Goal: Task Accomplishment & Management: Manage account settings

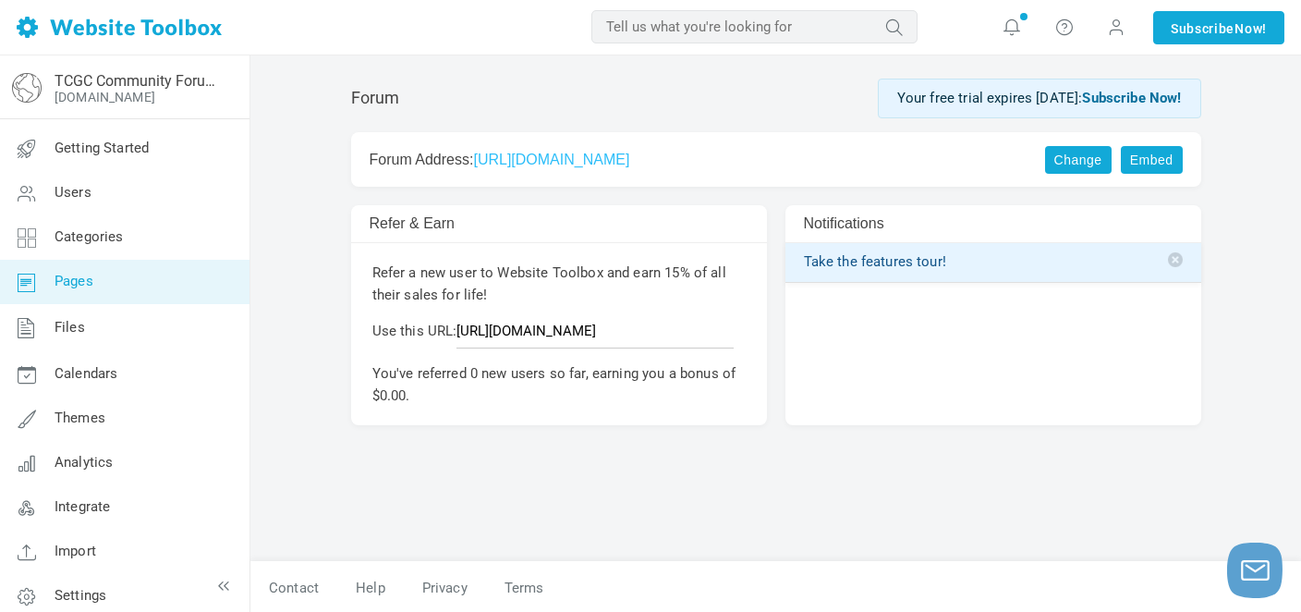
click at [101, 283] on link "Pages" at bounding box center [124, 282] width 250 height 44
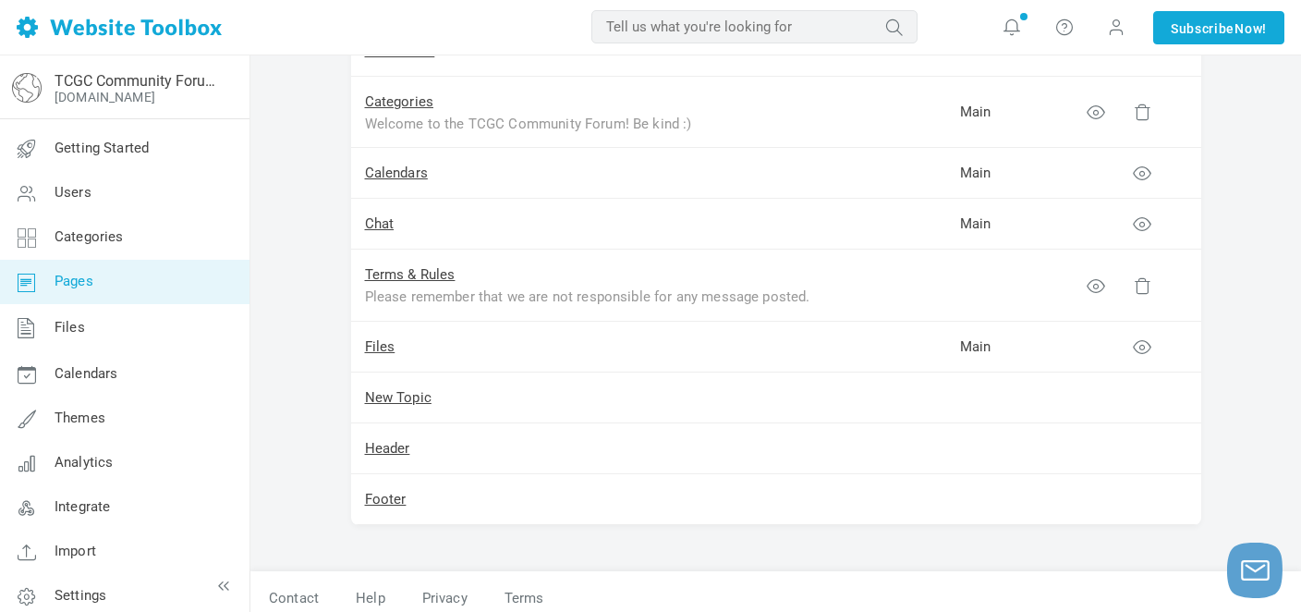
scroll to position [454, 0]
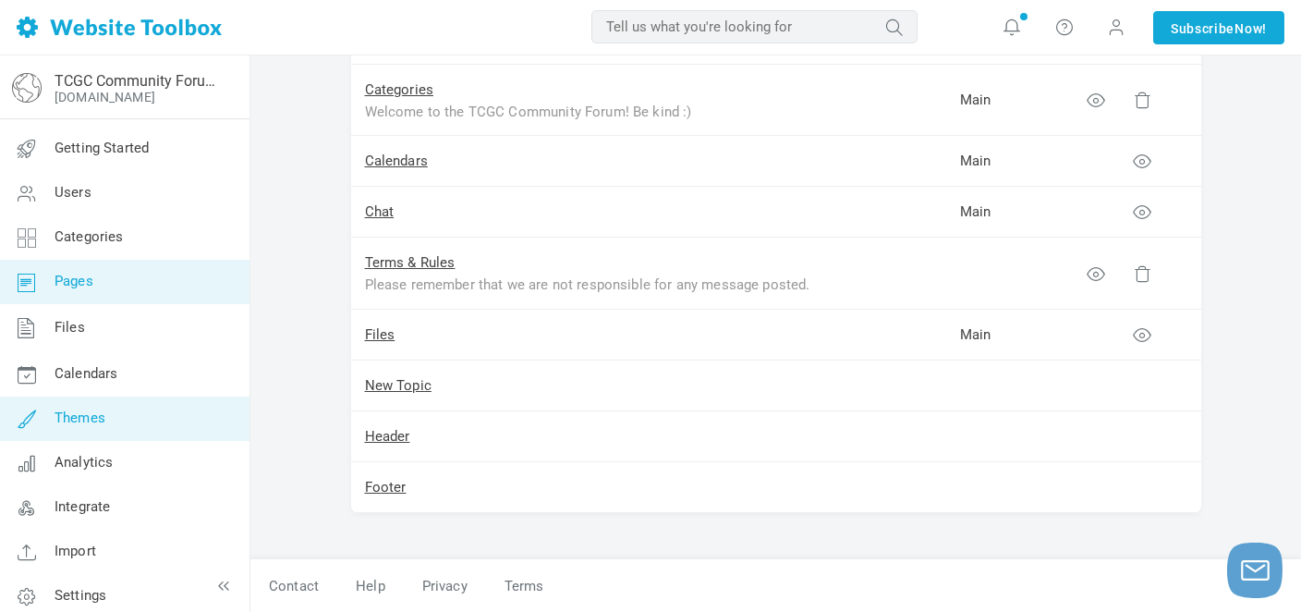
click at [80, 419] on span "Themes" at bounding box center [80, 417] width 51 height 17
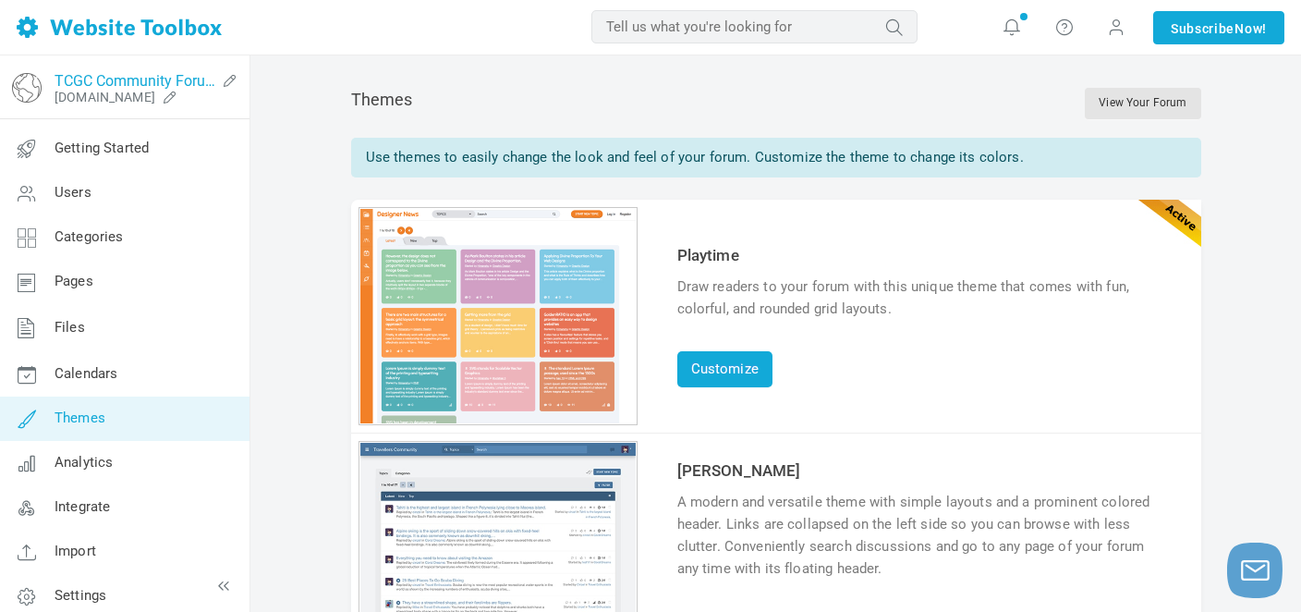
click at [148, 85] on link "TCGC Community Forum" at bounding box center [135, 81] width 161 height 18
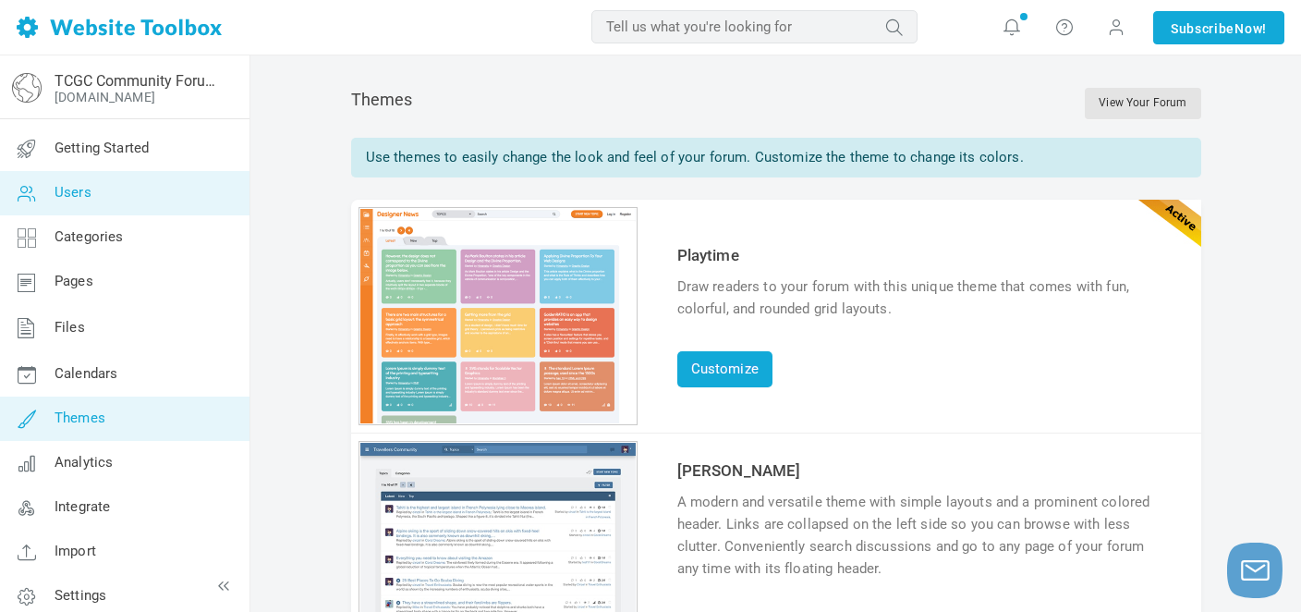
click at [122, 196] on link "Users" at bounding box center [124, 193] width 250 height 44
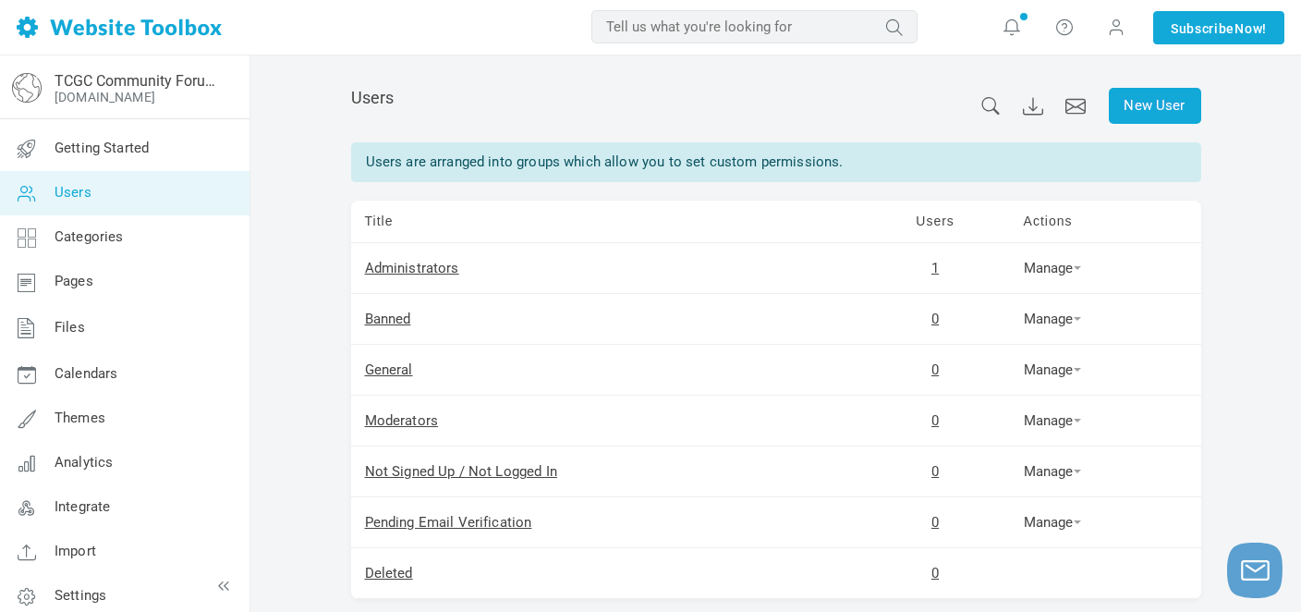
click at [940, 277] on td "1" at bounding box center [935, 268] width 149 height 51
click at [931, 273] on link "1" at bounding box center [934, 268] width 7 height 17
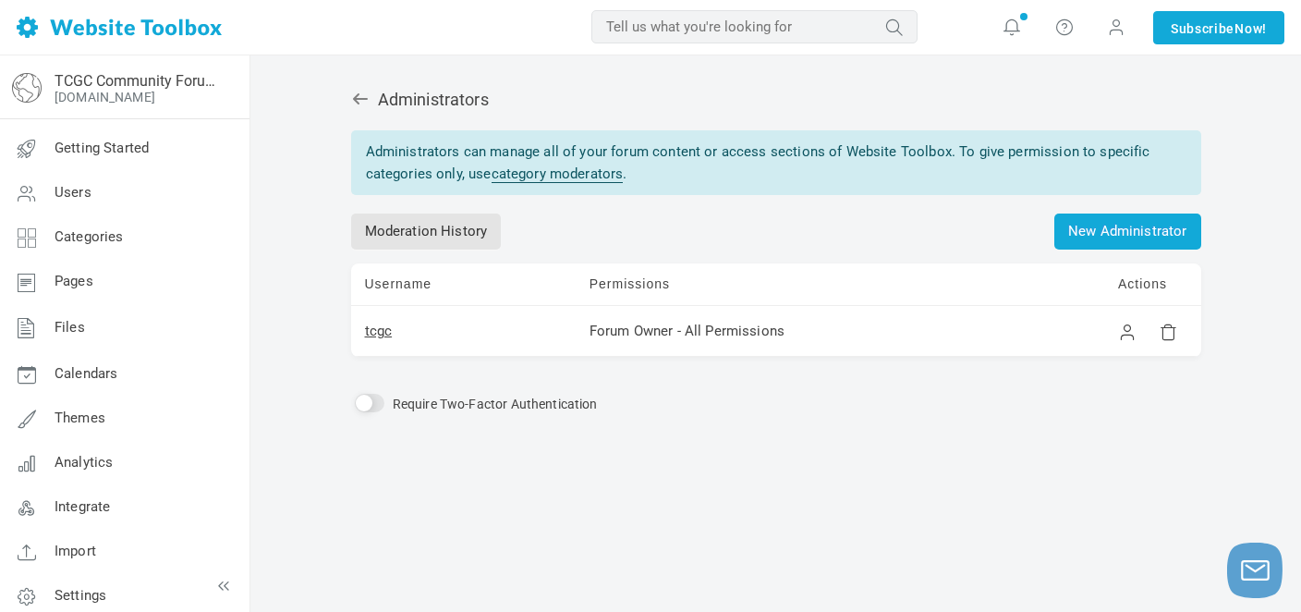
click at [845, 310] on td "Forum Owner - All Permissions" at bounding box center [840, 331] width 528 height 51
click at [789, 440] on div "Administrators can manage all of your forum content or access sections of Websi…" at bounding box center [776, 361] width 850 height 462
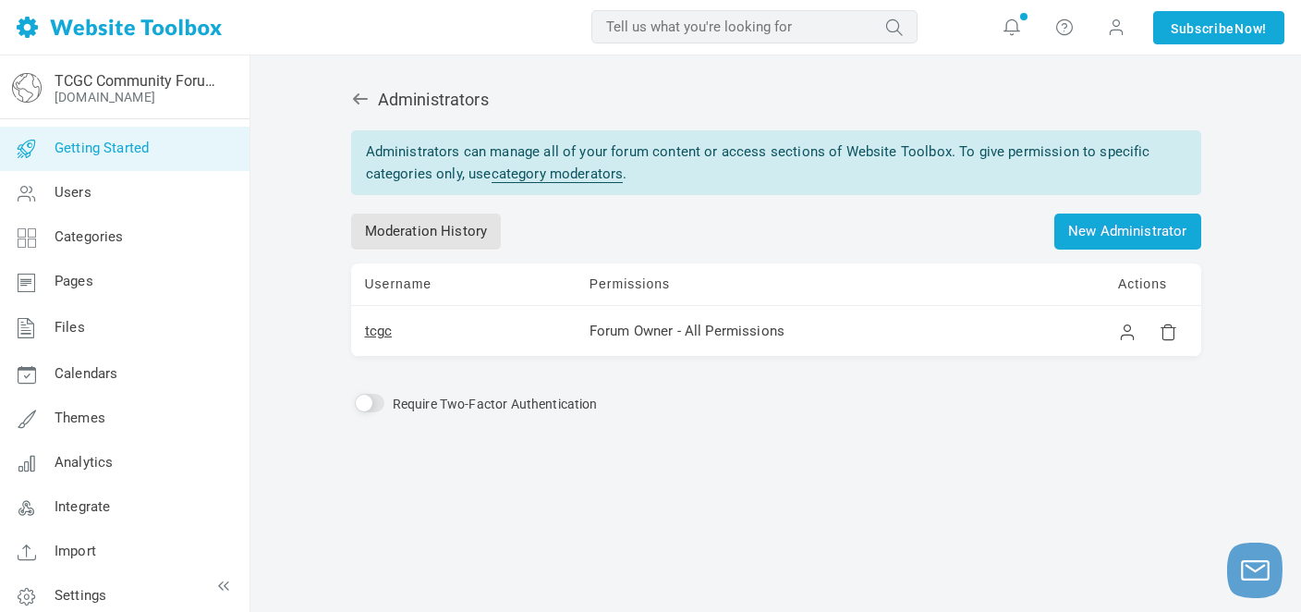
click at [165, 152] on link "Getting Started" at bounding box center [124, 149] width 250 height 44
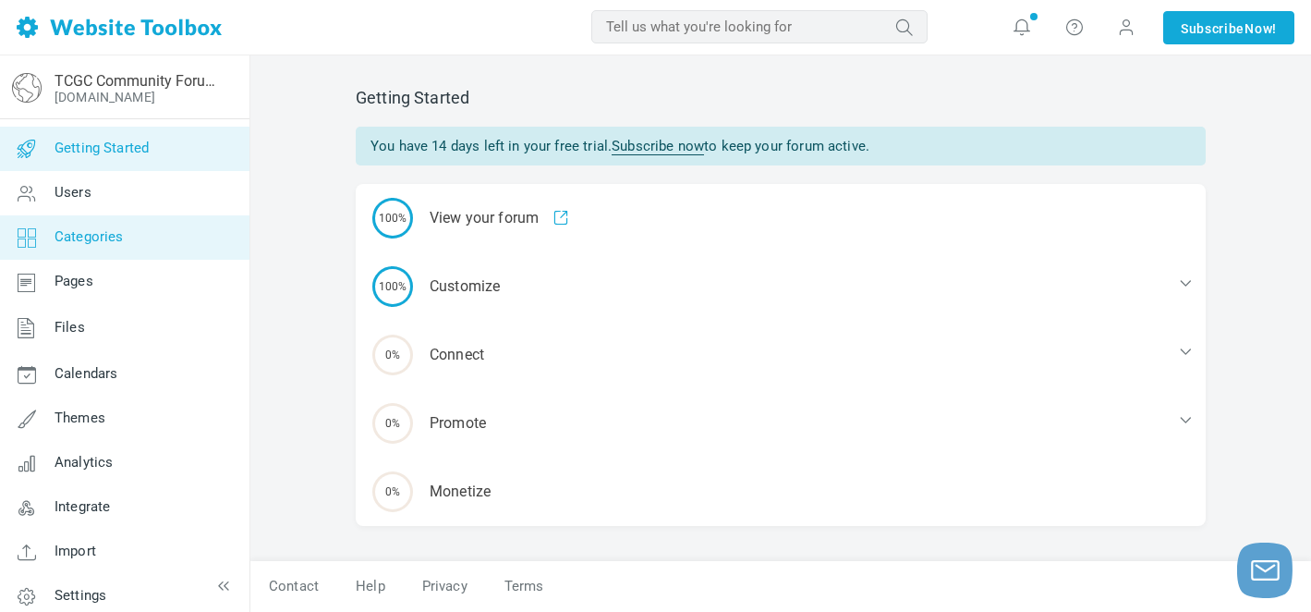
click at [164, 248] on link "Categories" at bounding box center [124, 237] width 250 height 44
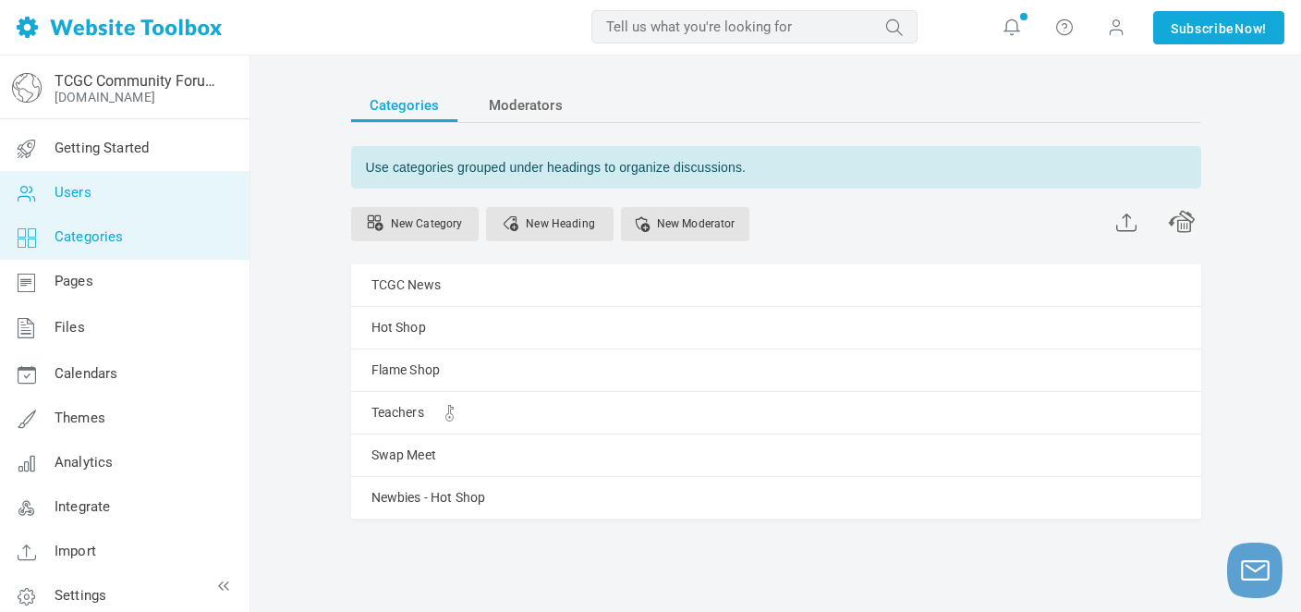
click at [169, 188] on link "Users" at bounding box center [124, 193] width 250 height 44
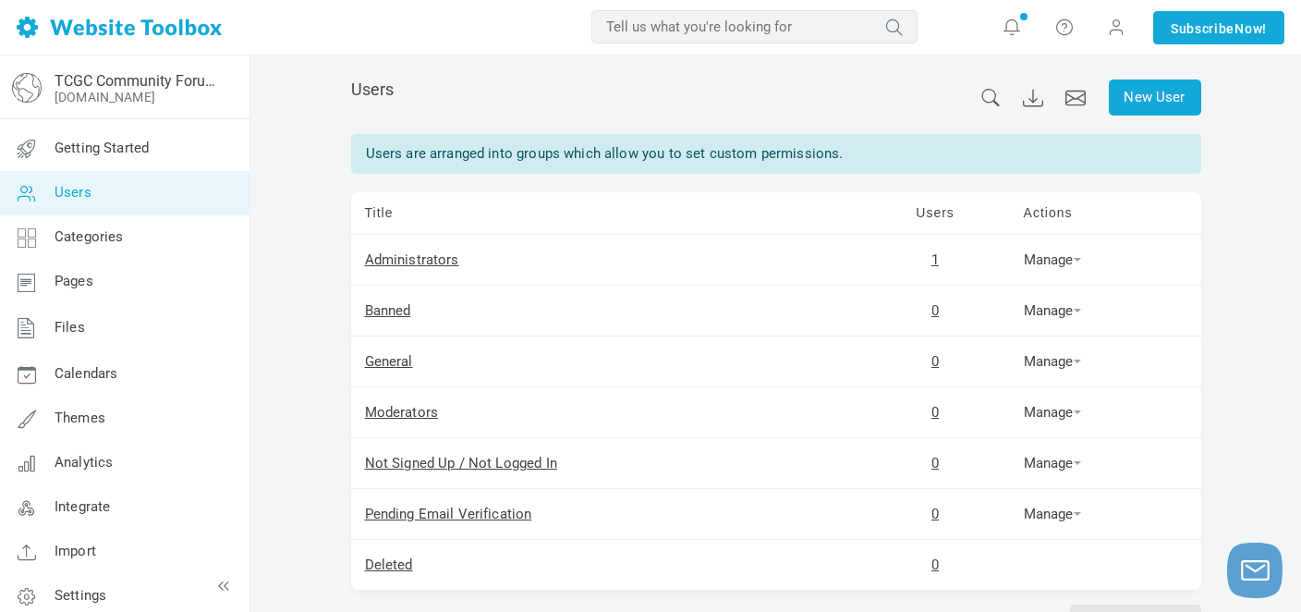
scroll to position [7, 0]
click at [1069, 368] on link "Manage" at bounding box center [1052, 362] width 57 height 17
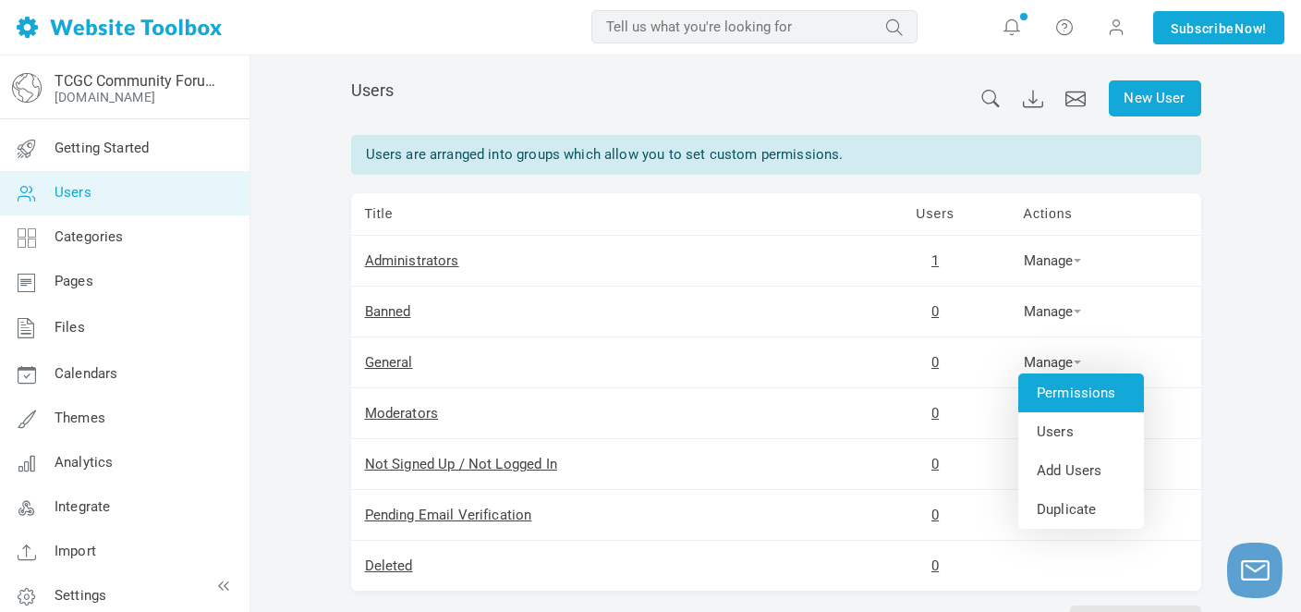
click at [1061, 399] on link "Permissions" at bounding box center [1081, 392] width 126 height 39
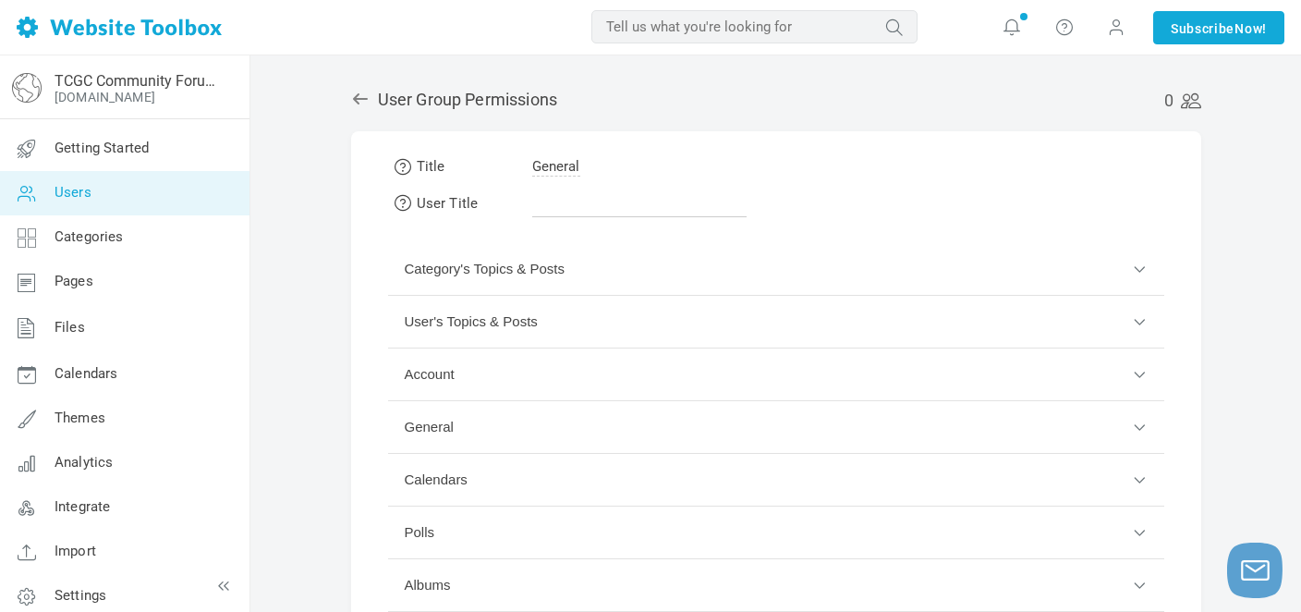
click at [570, 169] on span "General" at bounding box center [556, 167] width 48 height 18
click at [914, 201] on form "Title General User Title Category's Topics & Posts A category can inherit these…" at bounding box center [776, 415] width 850 height 569
click at [563, 208] on input "text" at bounding box center [639, 199] width 214 height 35
type input "Member"
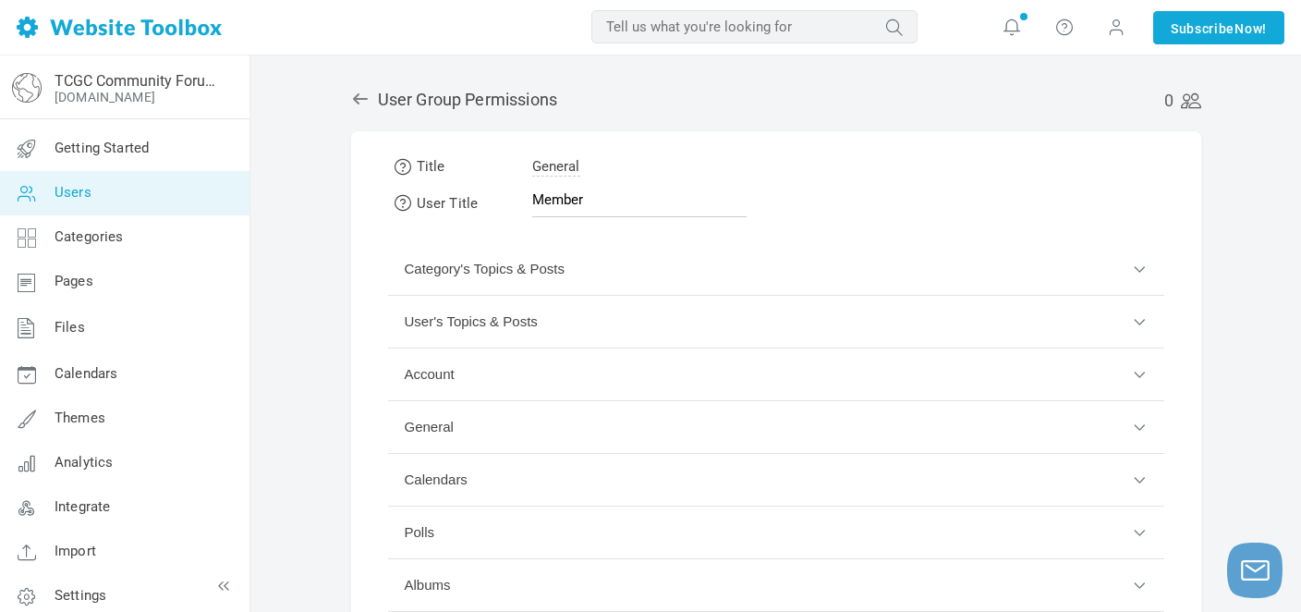
click at [636, 276] on button "Category's Topics & Posts" at bounding box center [776, 269] width 776 height 53
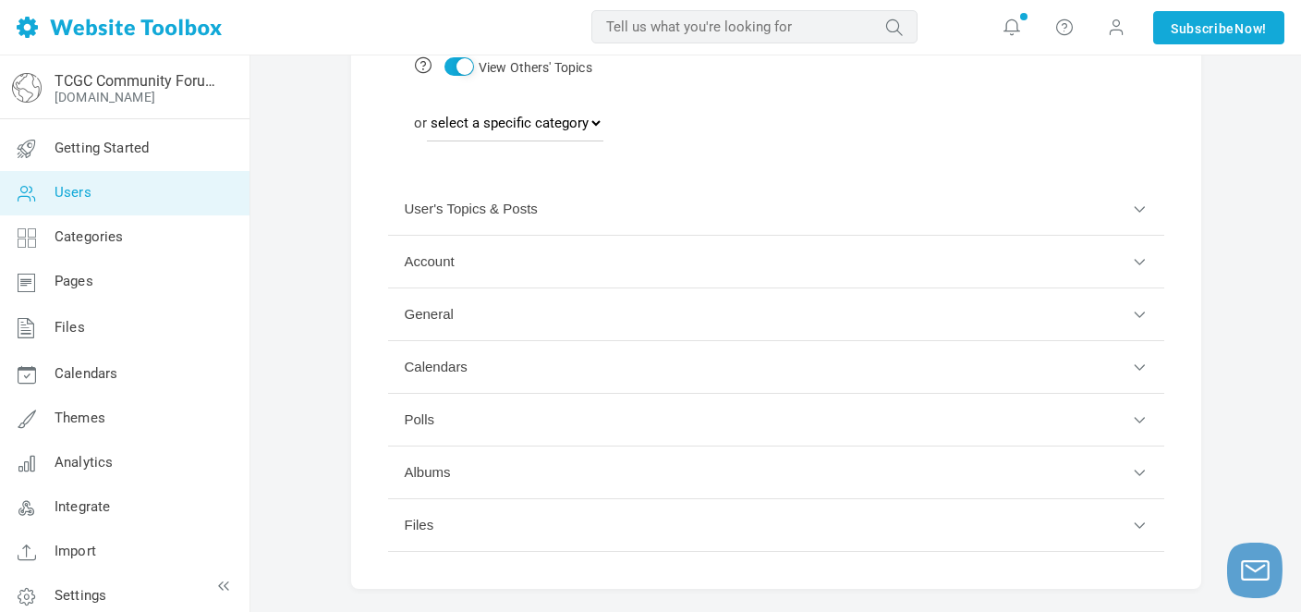
scroll to position [616, 0]
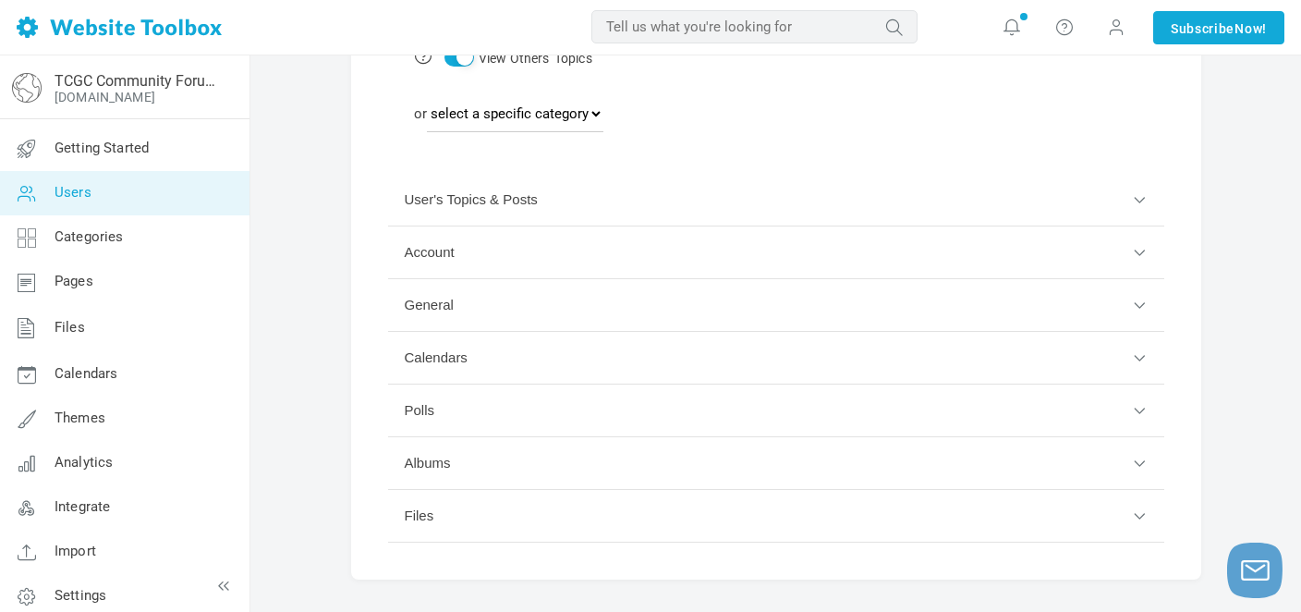
click at [518, 408] on button "Polls" at bounding box center [776, 410] width 776 height 53
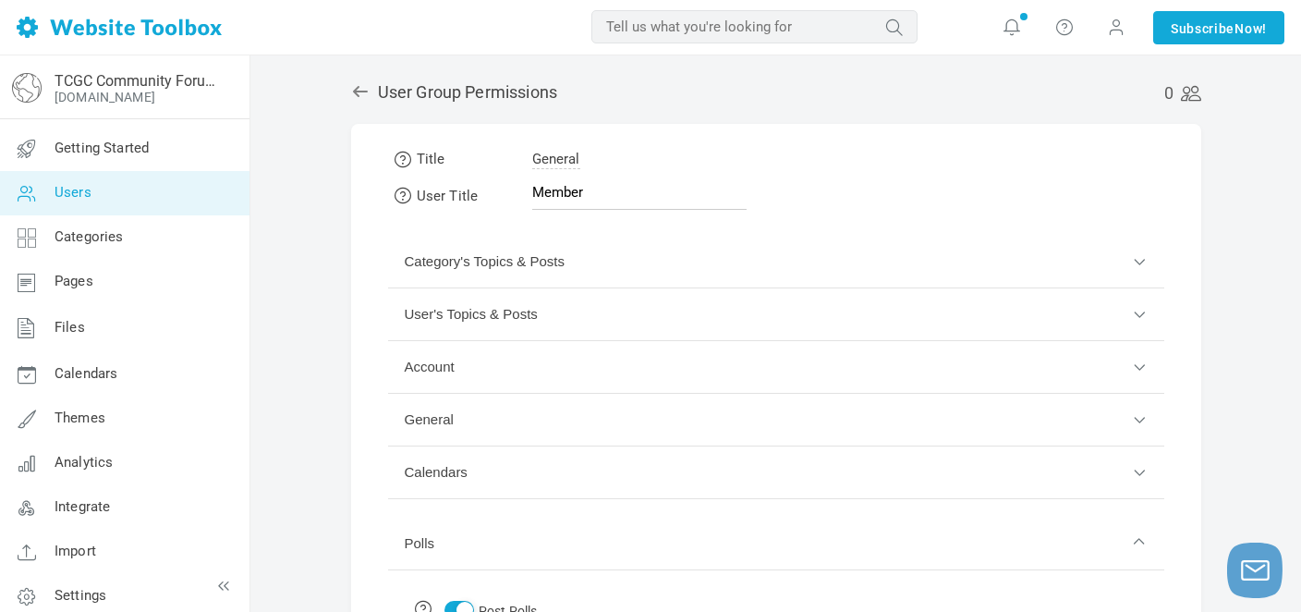
scroll to position [0, 0]
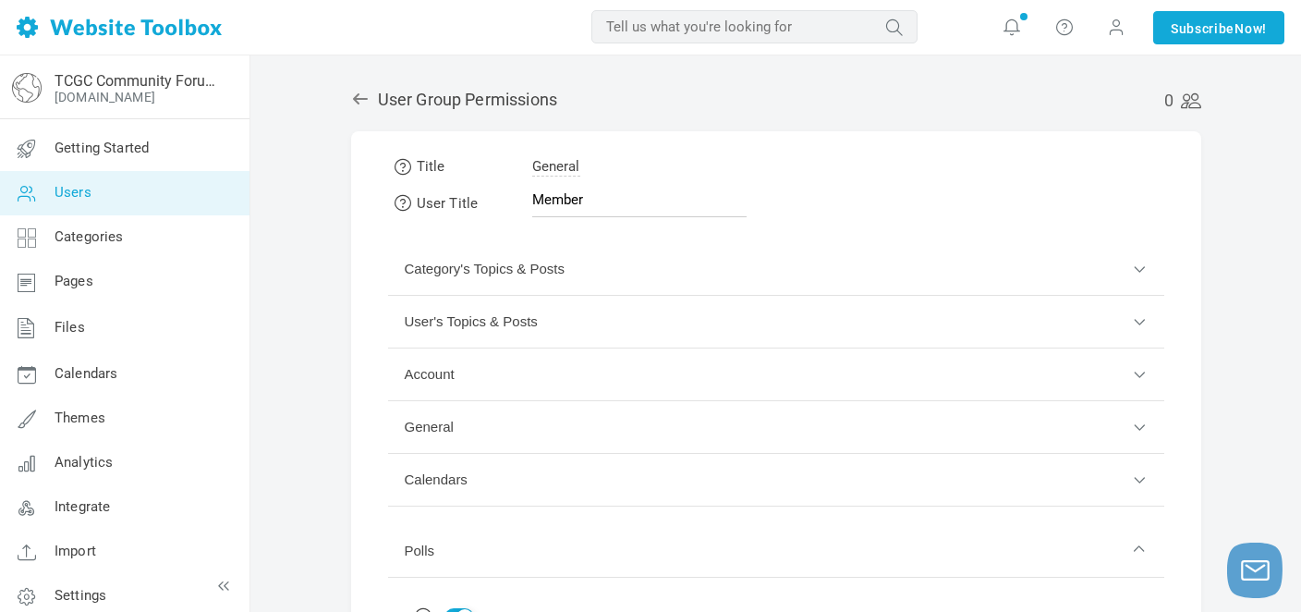
click at [362, 103] on icon at bounding box center [360, 99] width 18 height 18
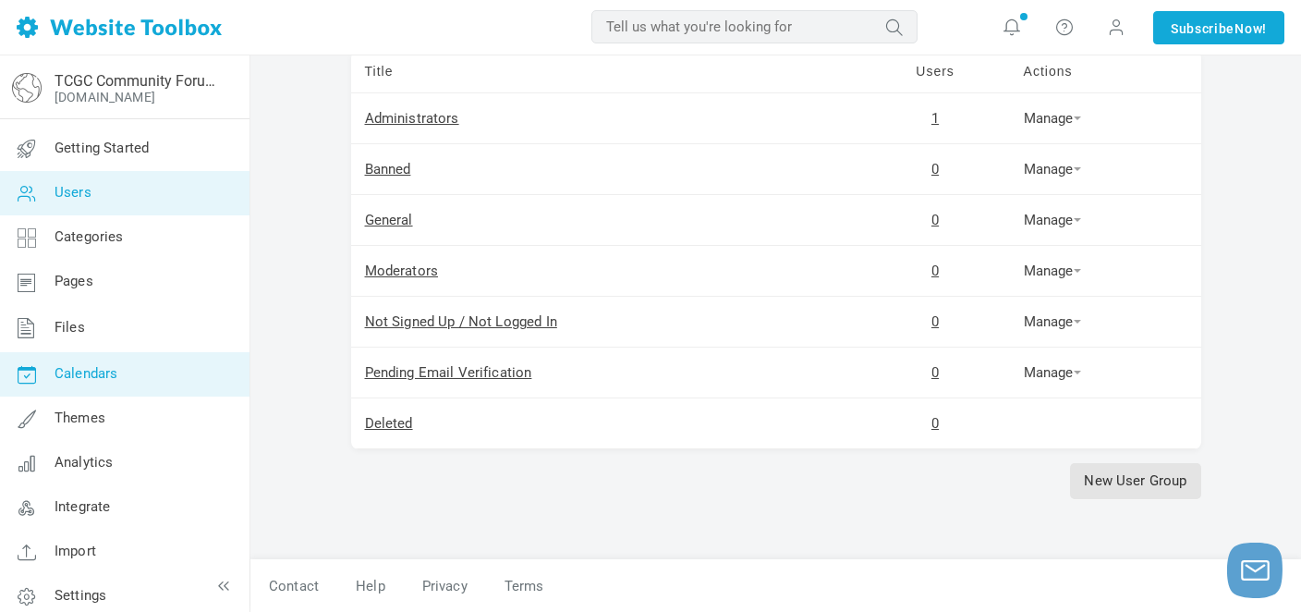
scroll to position [13, 0]
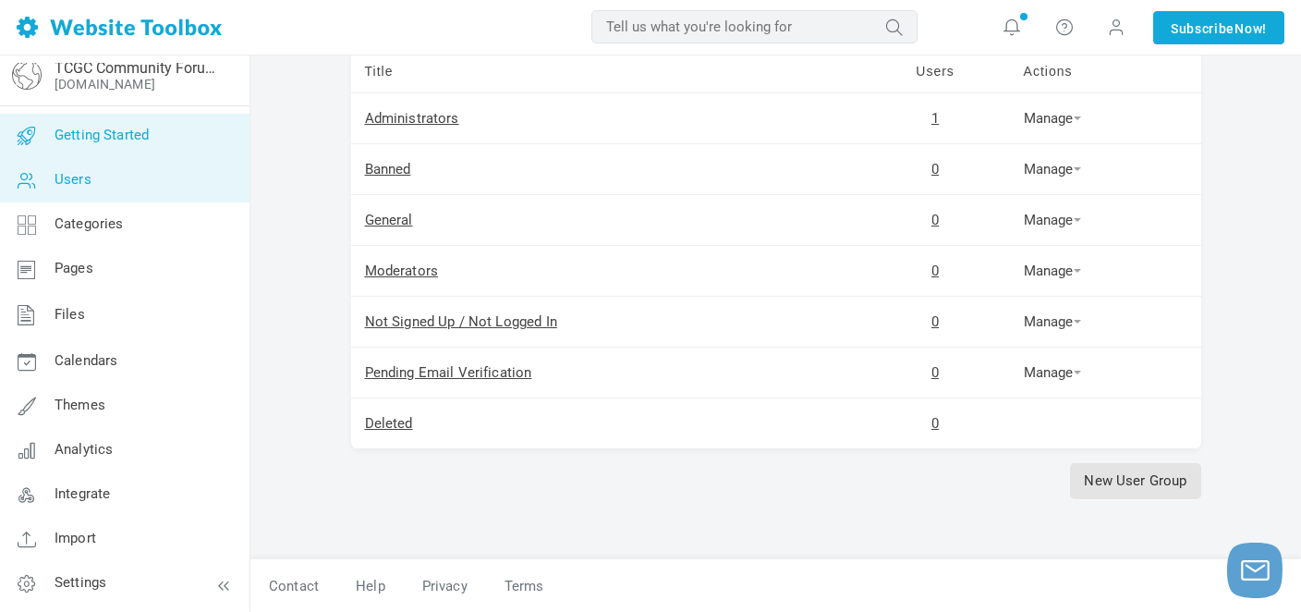
click at [218, 134] on link "Getting Started" at bounding box center [124, 136] width 250 height 44
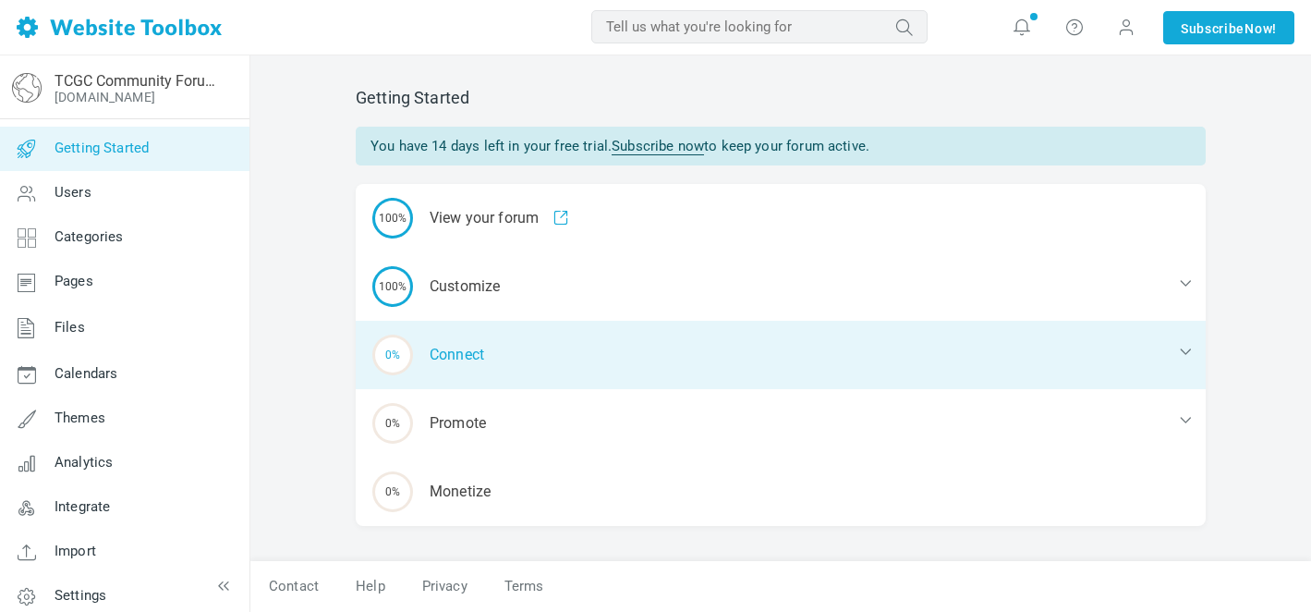
click at [531, 349] on div "0% Connect" at bounding box center [781, 355] width 850 height 68
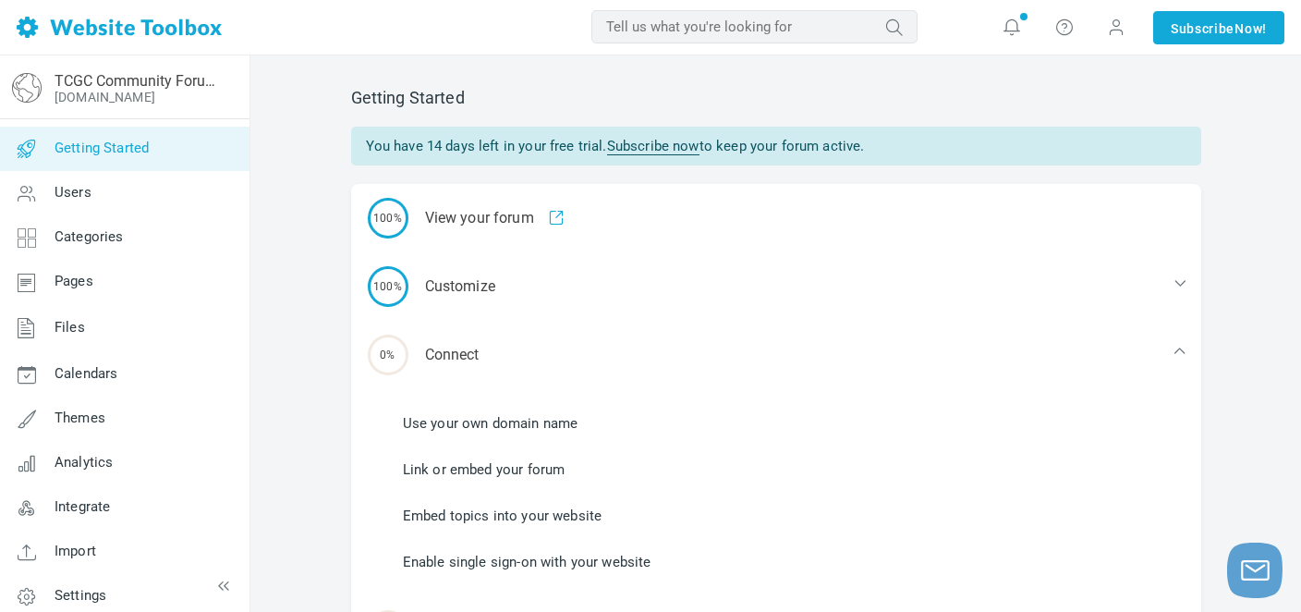
click at [523, 473] on link "Link or embed your forum" at bounding box center [484, 469] width 163 height 20
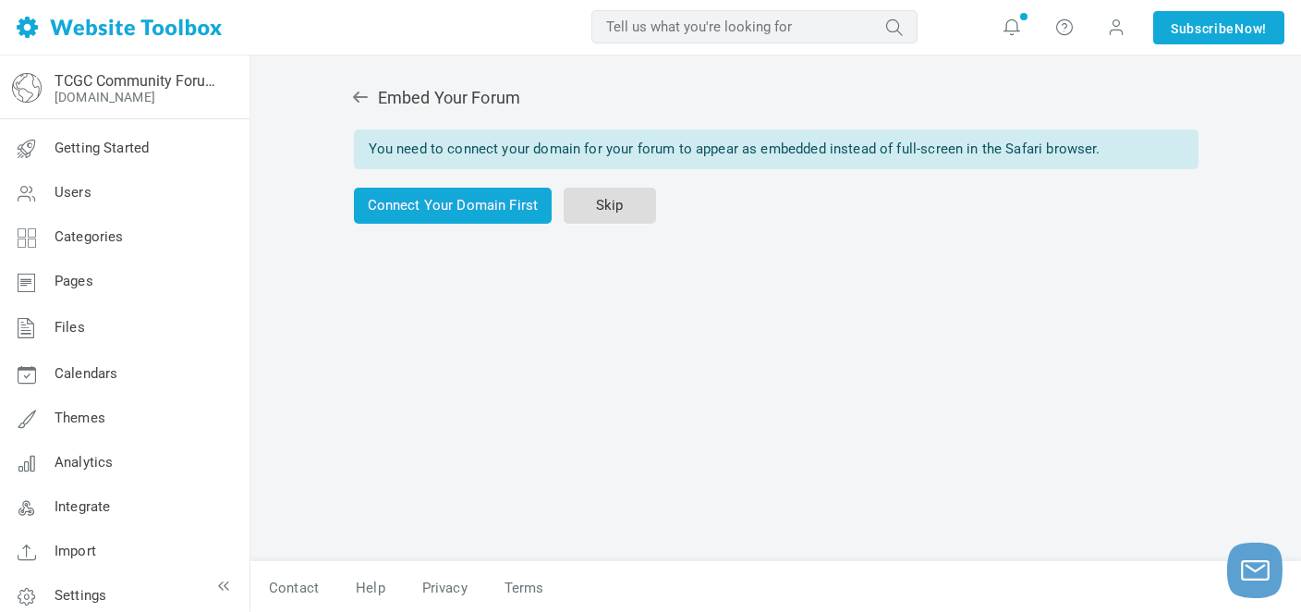
click at [595, 216] on link "Skip" at bounding box center [610, 206] width 92 height 36
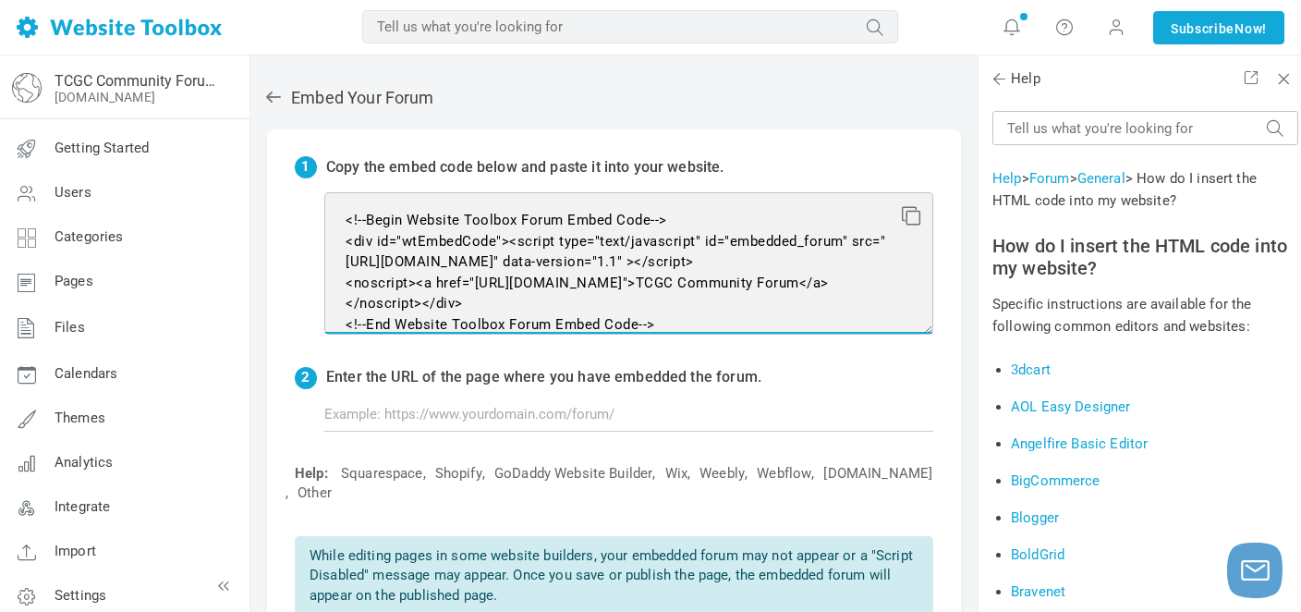
drag, startPoint x: 667, startPoint y: 300, endPoint x: 305, endPoint y: 179, distance: 381.9
click at [305, 179] on div "1 Copy the embed code below and paste it into your website. <!--Begin Website T…" at bounding box center [614, 386] width 694 height 514
